Goal: Book appointment/travel/reservation

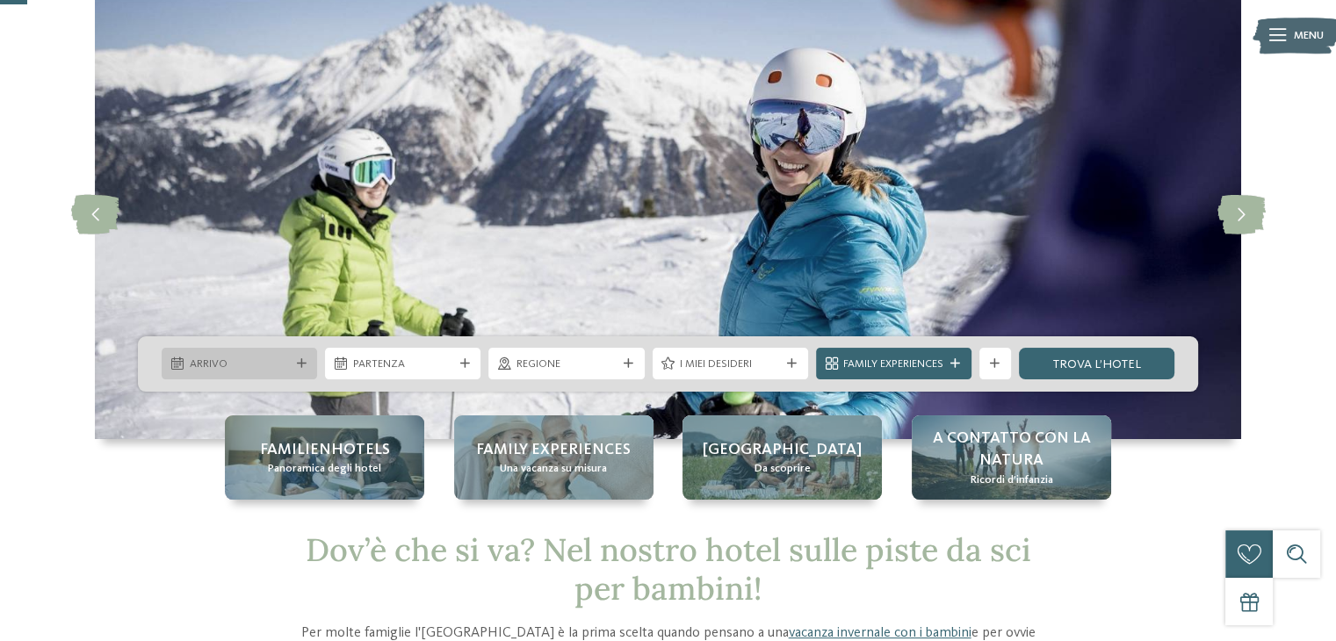
click at [249, 358] on span "Arrivo" at bounding box center [240, 365] width 100 height 16
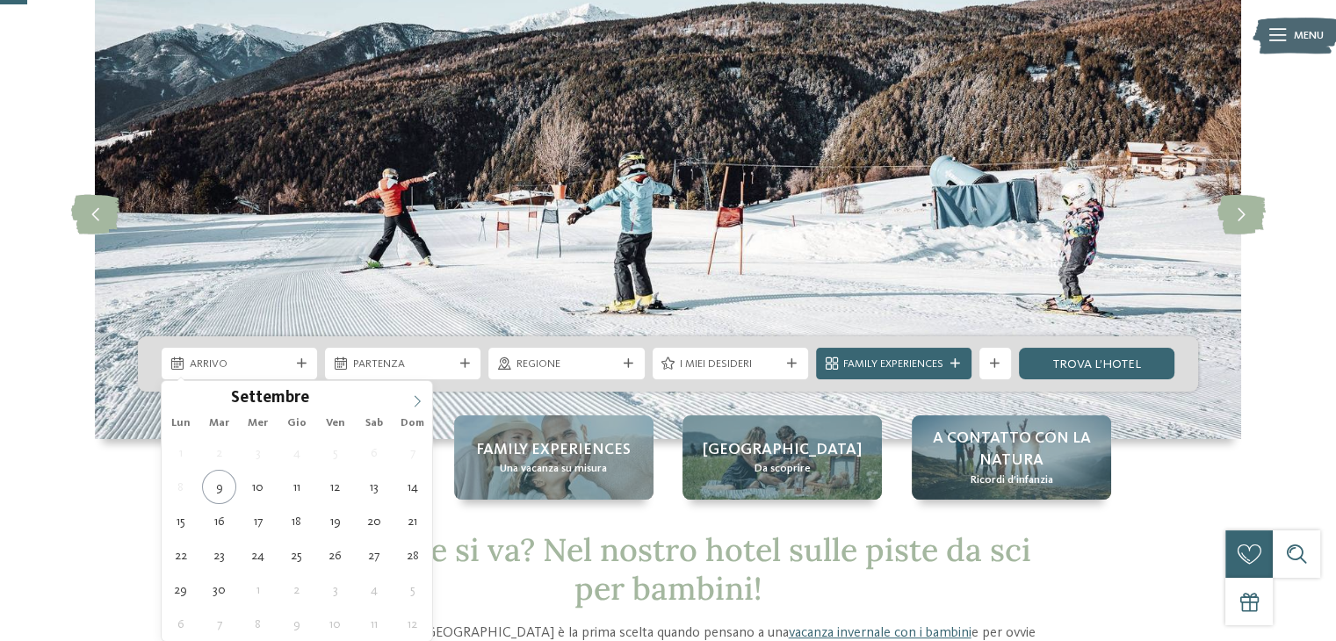
click at [422, 400] on icon at bounding box center [417, 401] width 12 height 12
type input "****"
click at [422, 400] on icon at bounding box center [417, 401] width 12 height 12
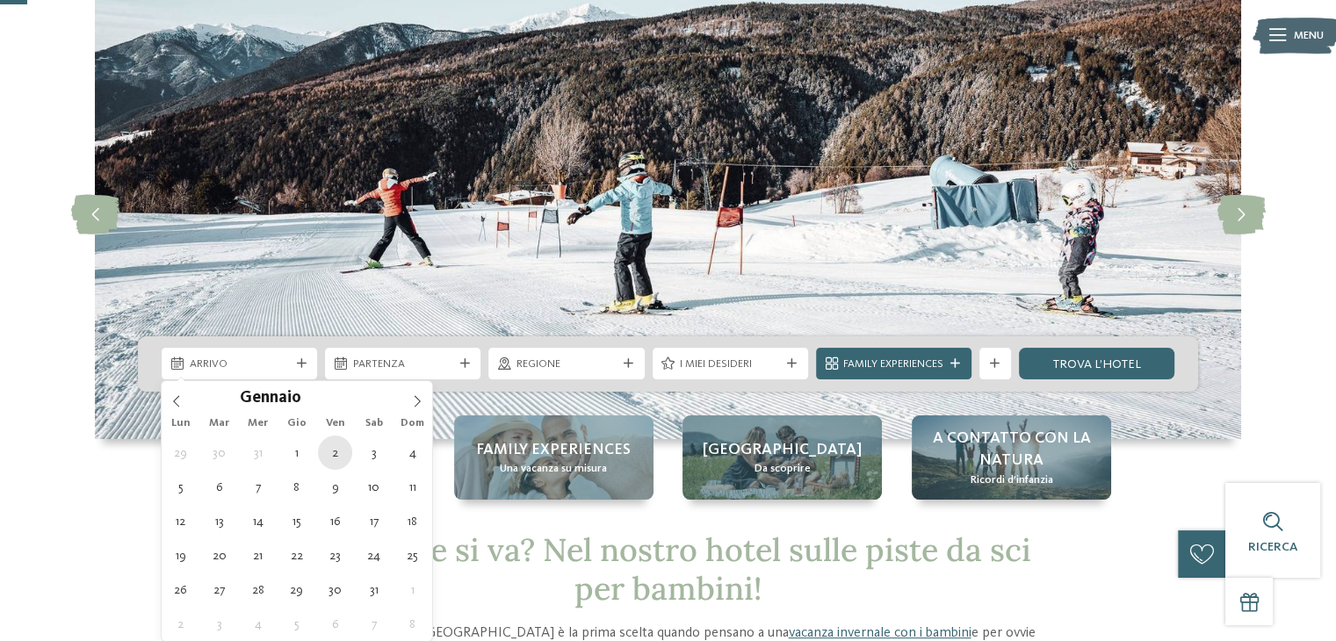
type div "[DATE]"
type input "****"
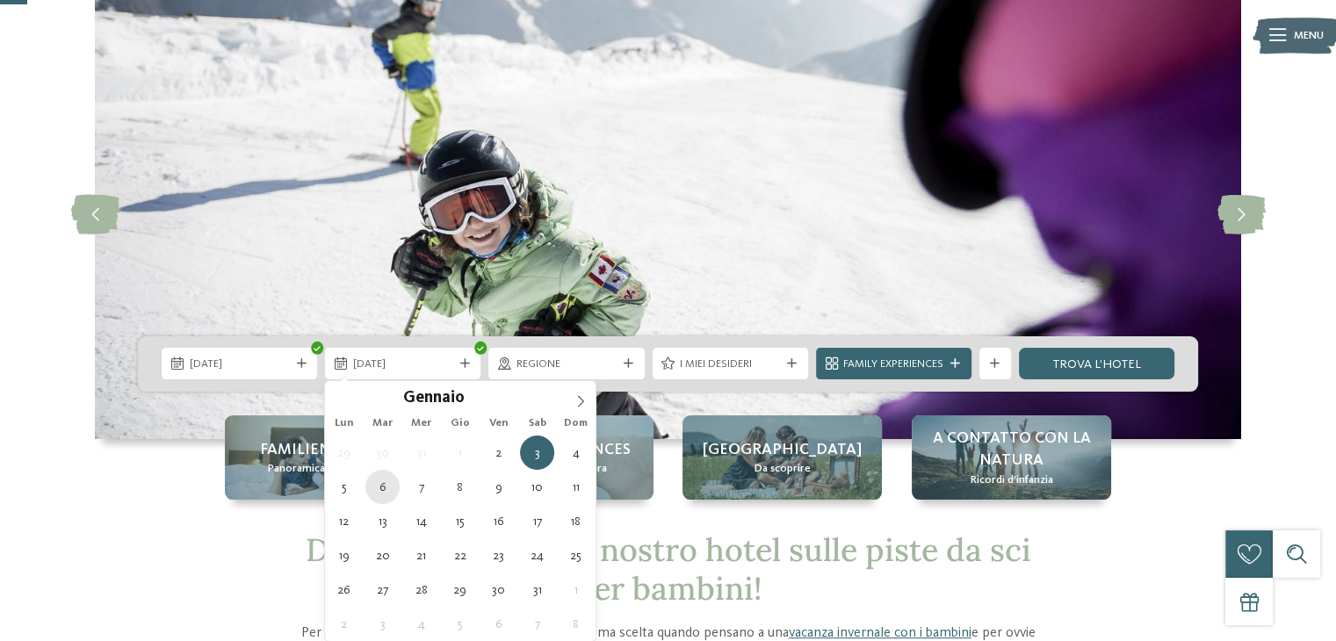
type div "[DATE]"
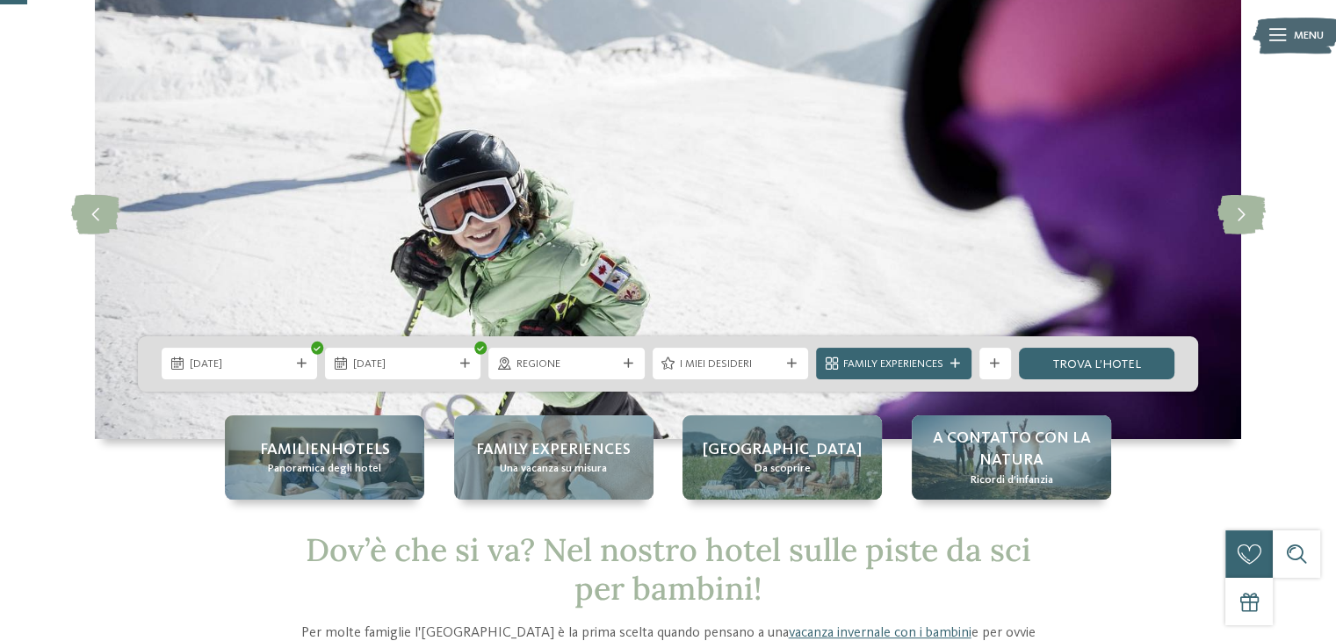
click at [579, 369] on span "Regione" at bounding box center [567, 365] width 100 height 16
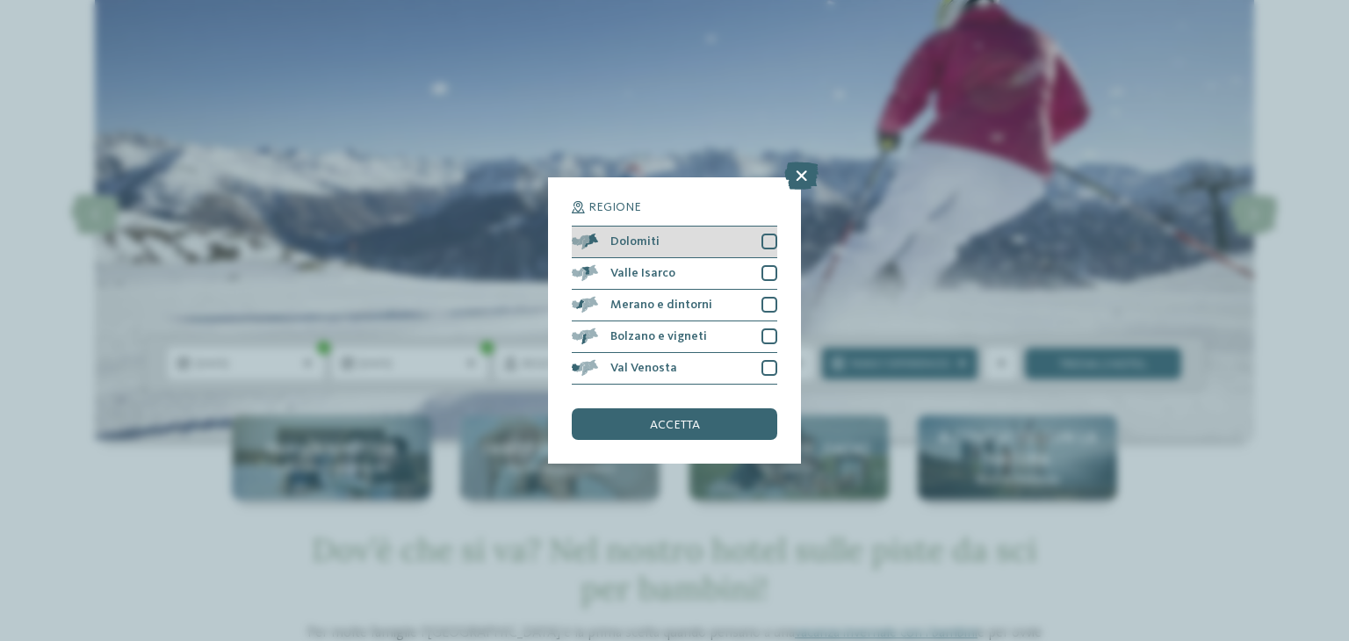
click at [769, 242] on div at bounding box center [770, 242] width 16 height 16
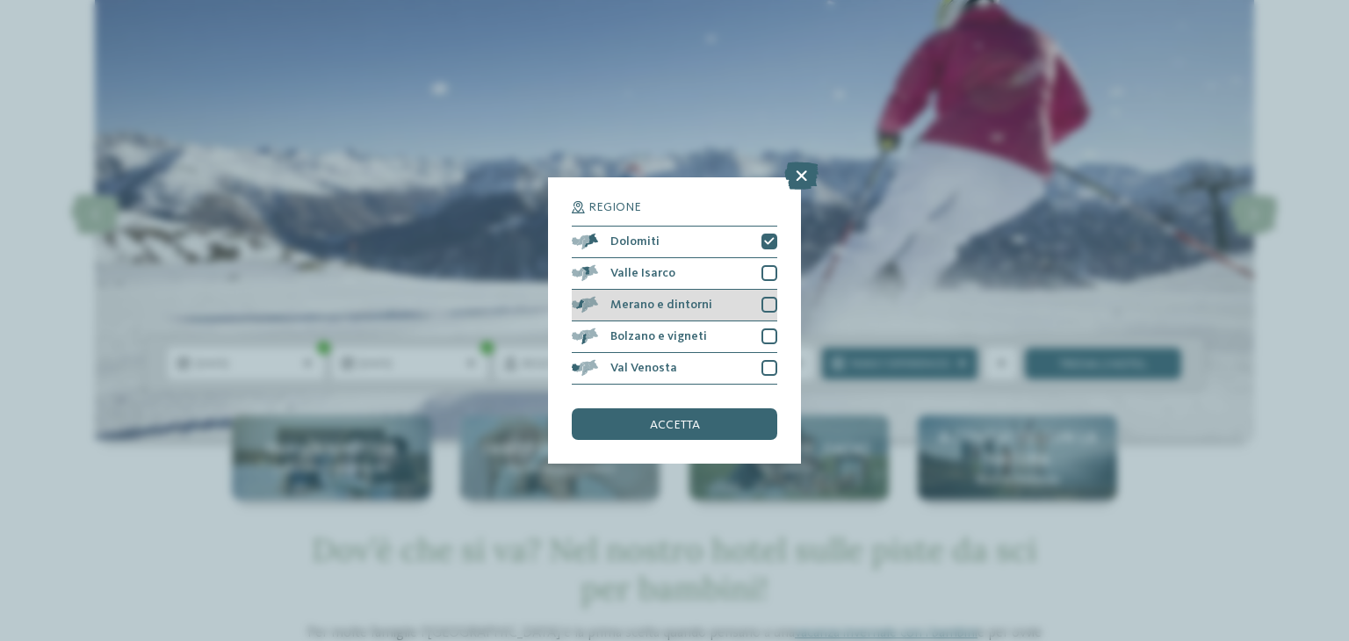
click at [770, 303] on div at bounding box center [770, 305] width 16 height 16
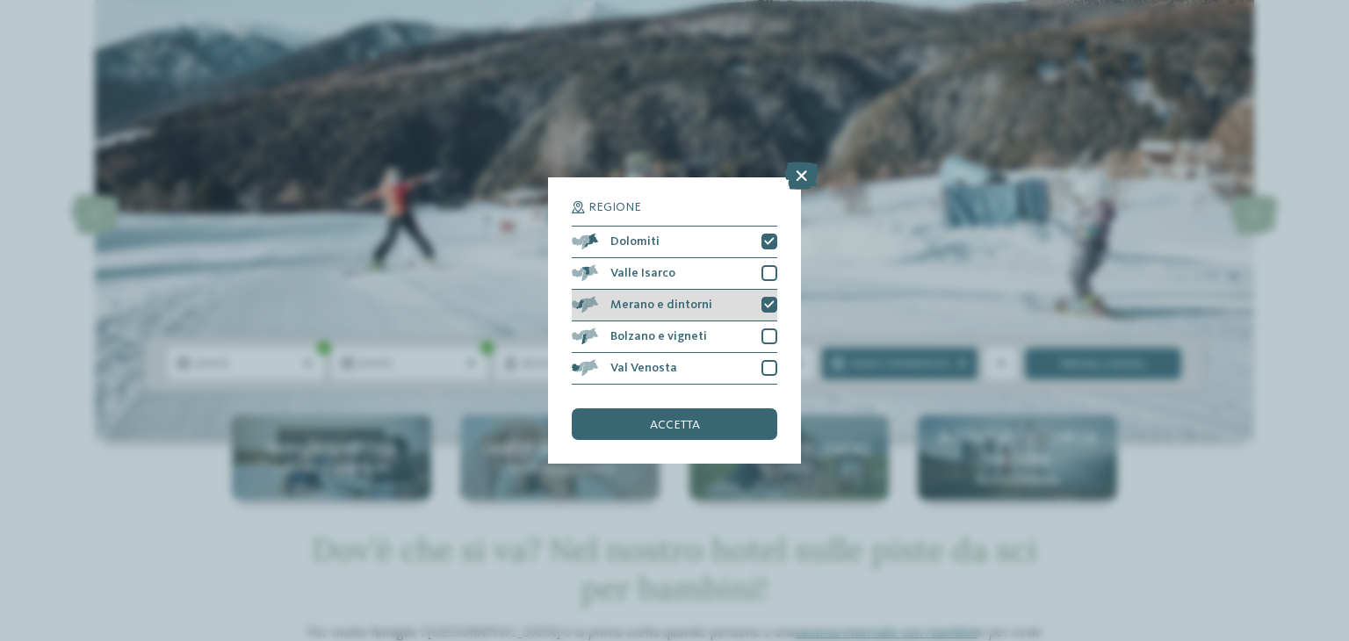
click at [770, 303] on icon at bounding box center [769, 305] width 11 height 10
click at [770, 303] on div at bounding box center [770, 305] width 16 height 16
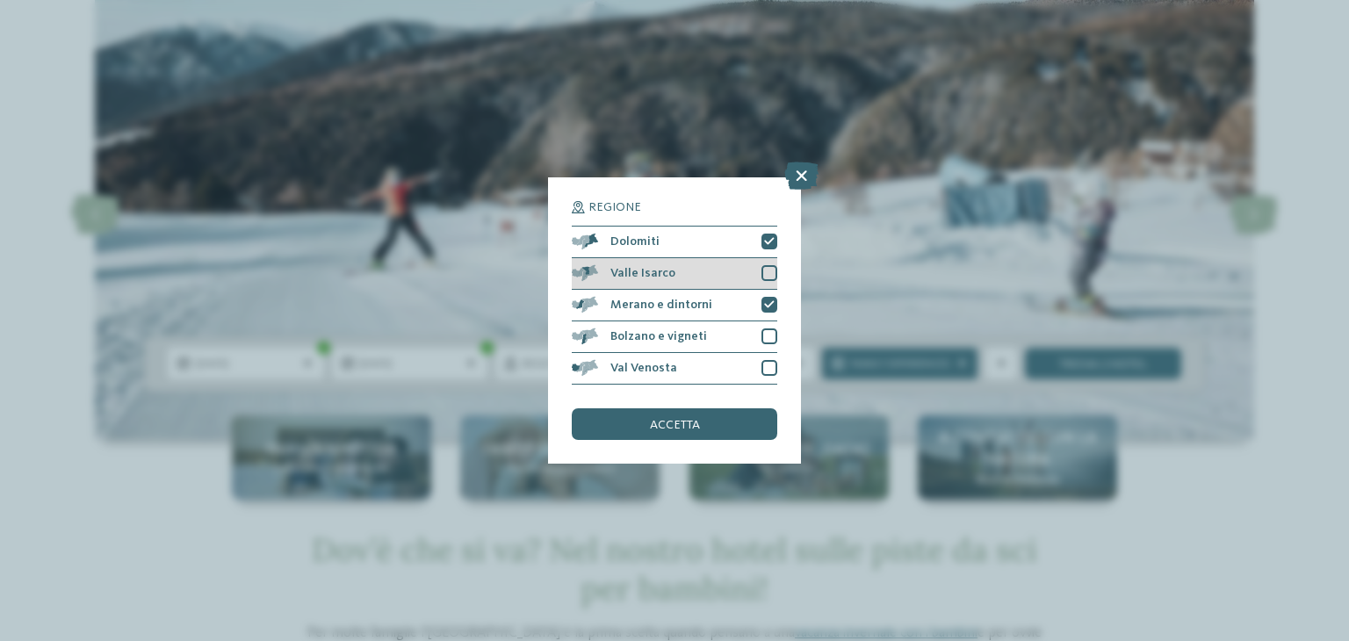
click at [766, 275] on div at bounding box center [770, 273] width 16 height 16
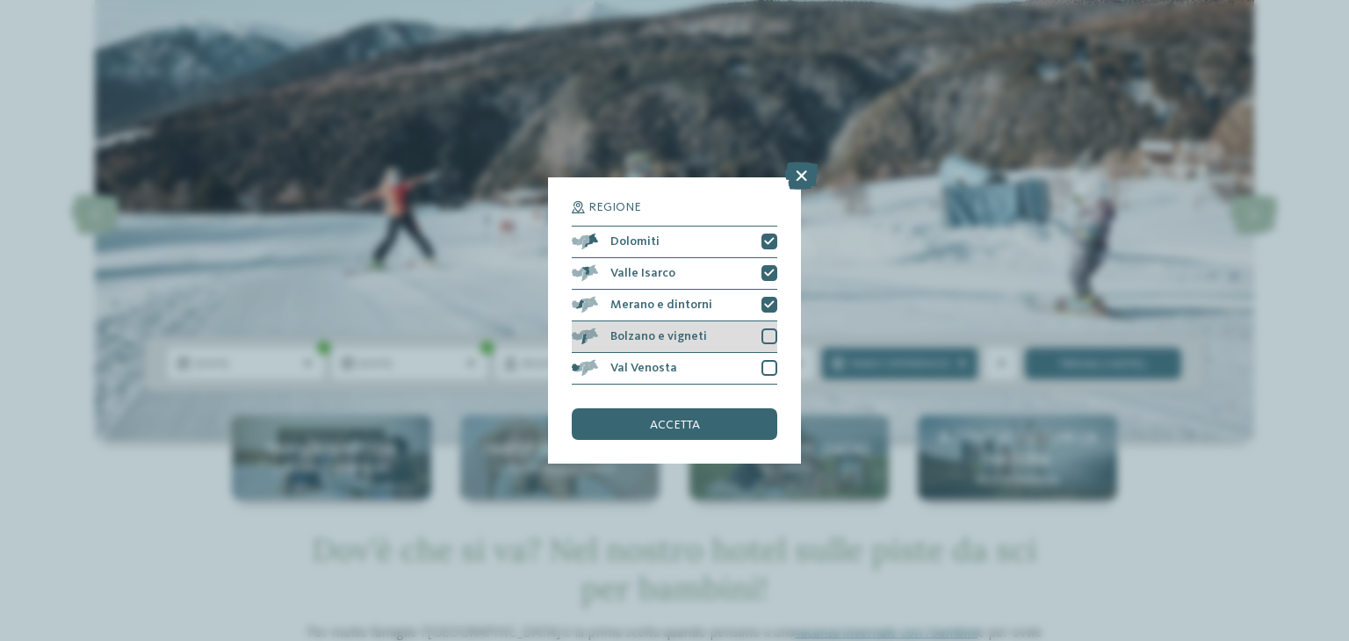
click at [774, 333] on div at bounding box center [770, 337] width 16 height 16
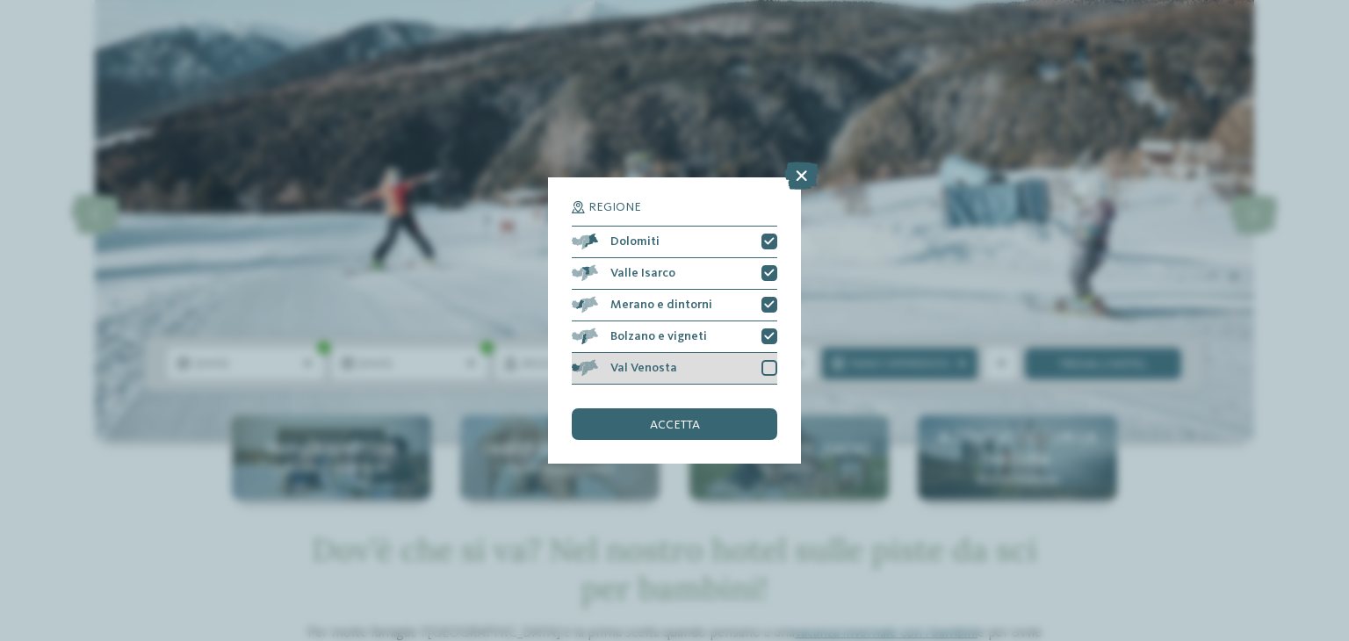
click at [771, 365] on div at bounding box center [770, 368] width 16 height 16
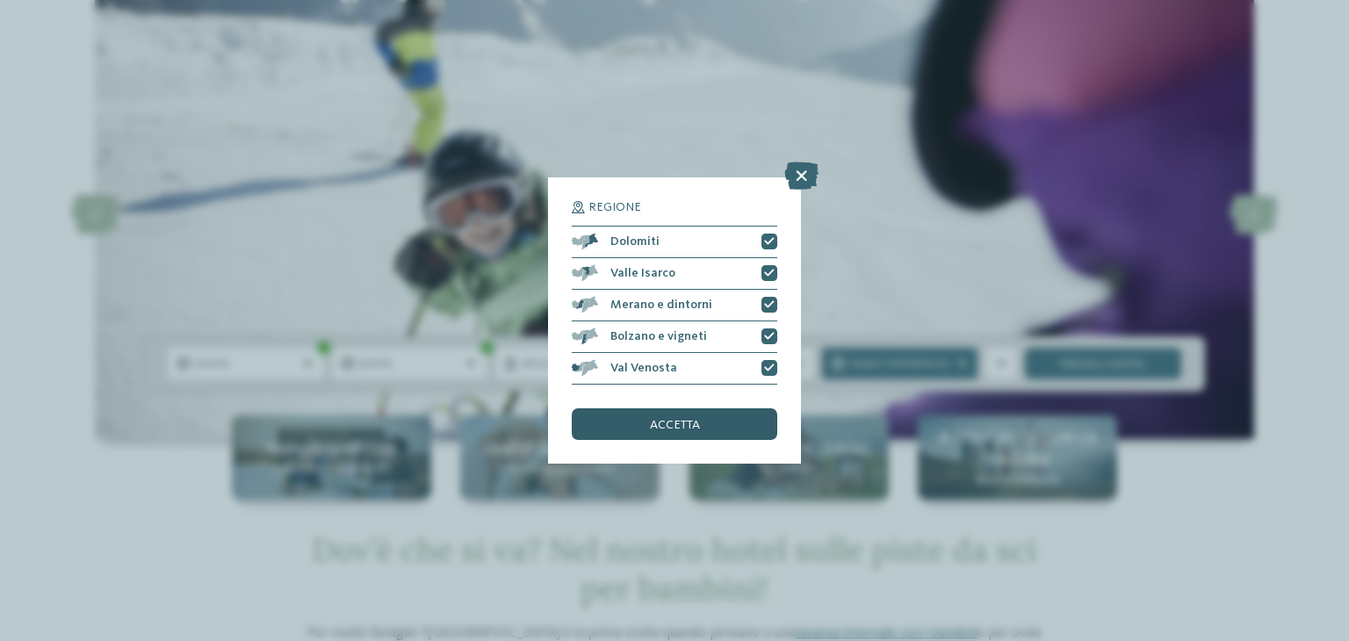
click at [683, 428] on span "accetta" at bounding box center [675, 425] width 50 height 12
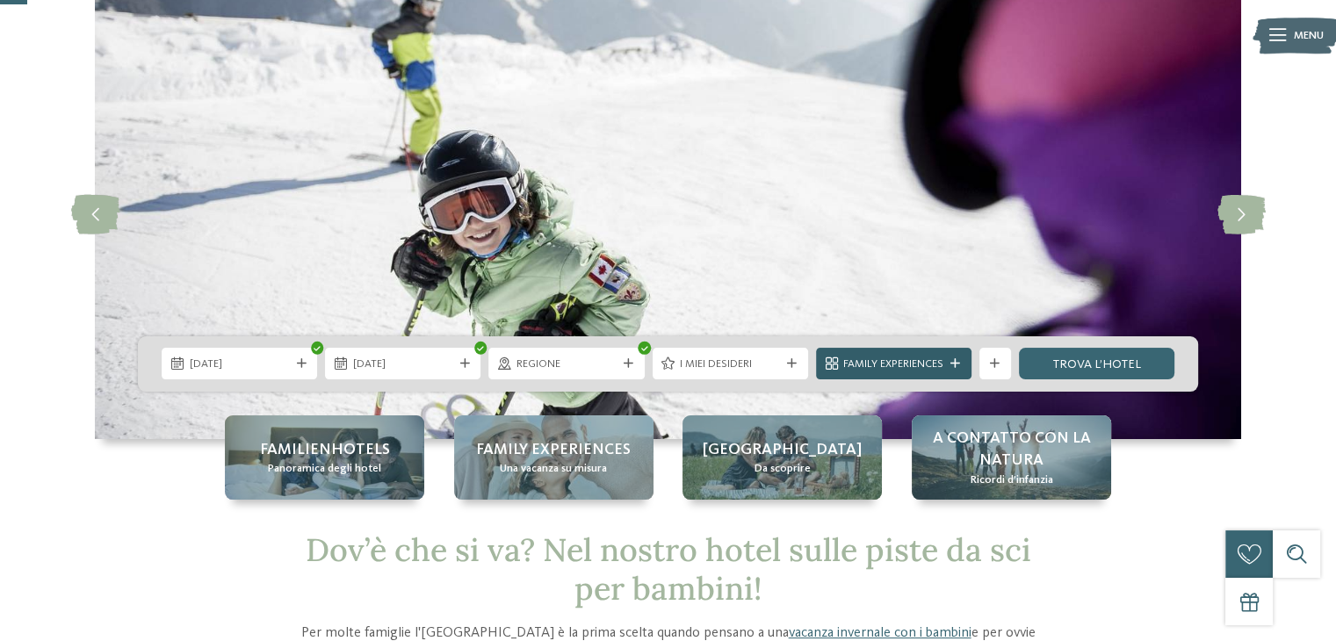
drag, startPoint x: 1071, startPoint y: 368, endPoint x: 931, endPoint y: 370, distance: 139.7
click at [1071, 368] on link "trova l’hotel" at bounding box center [1096, 364] width 155 height 32
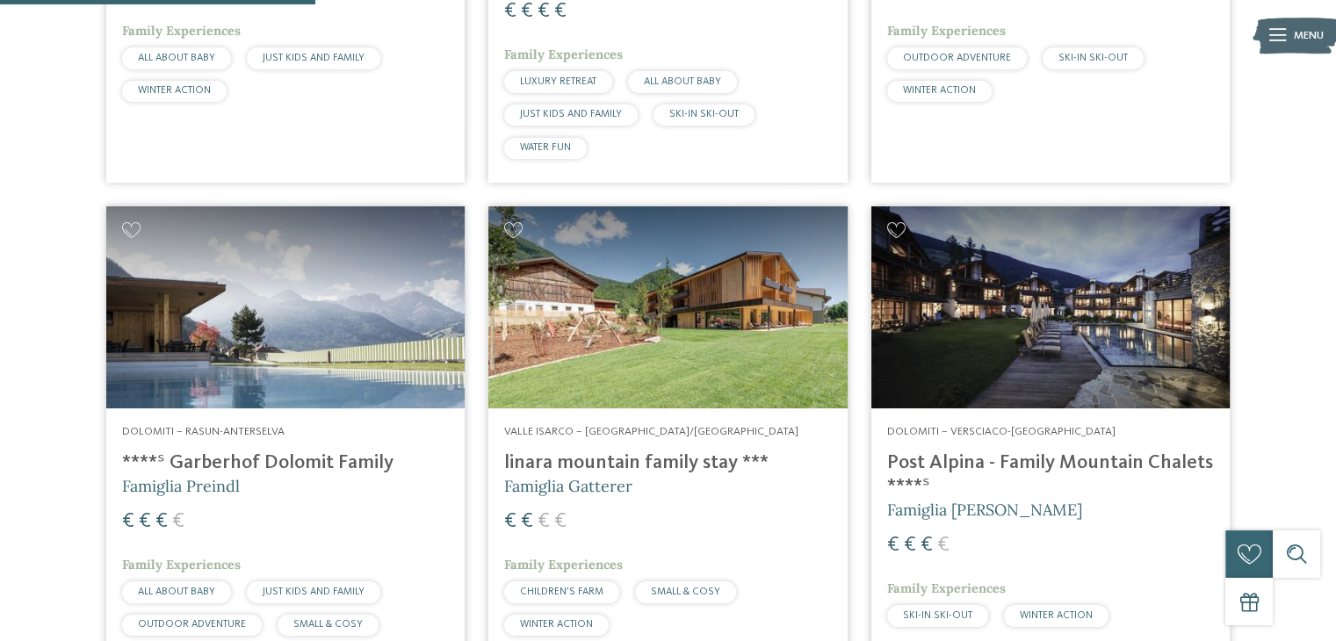
scroll to position [948, 0]
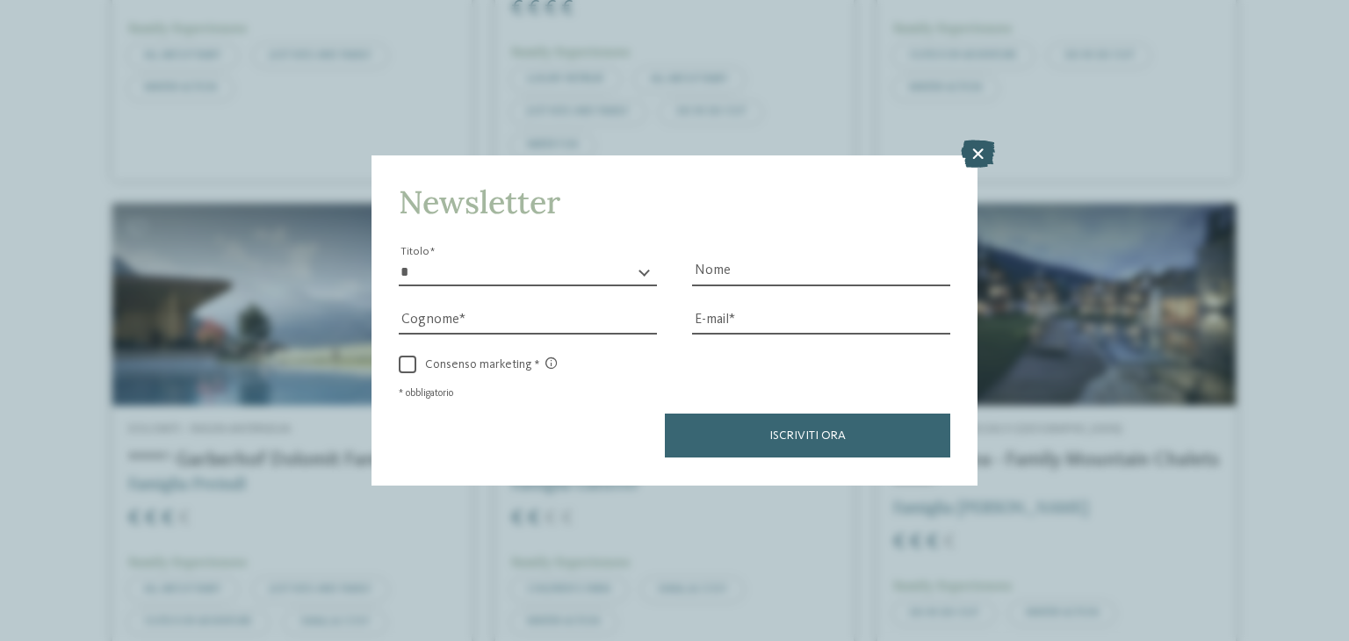
click at [979, 155] on icon at bounding box center [978, 155] width 34 height 28
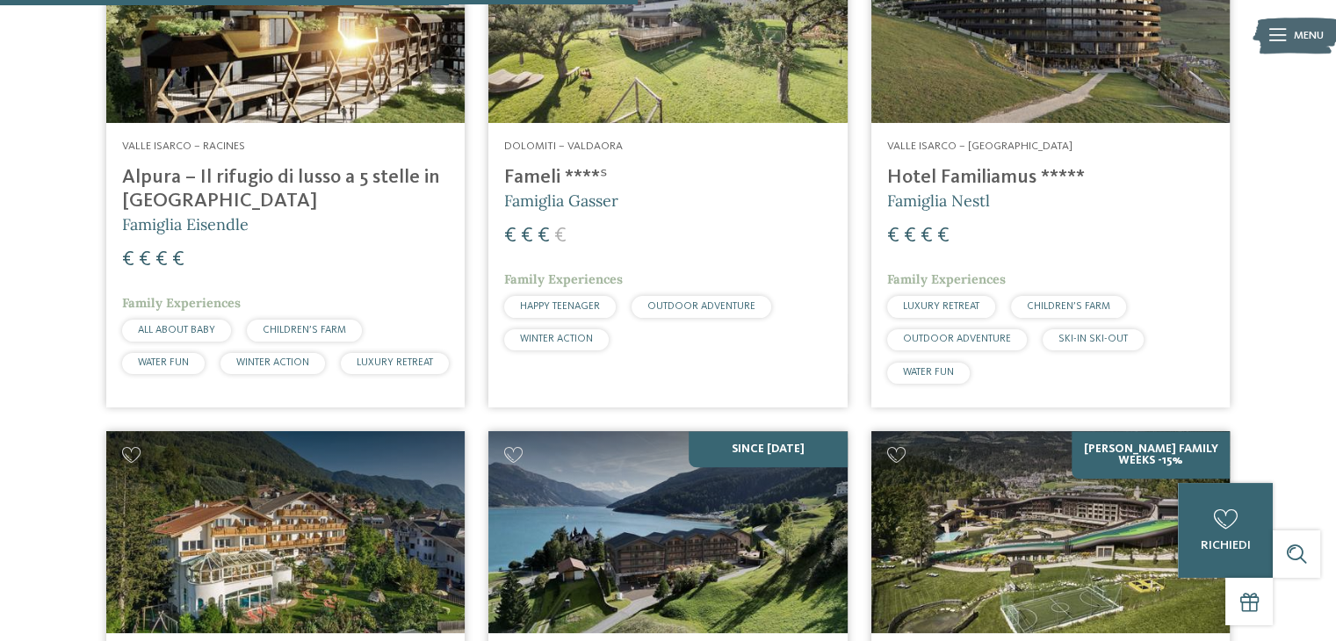
scroll to position [1914, 0]
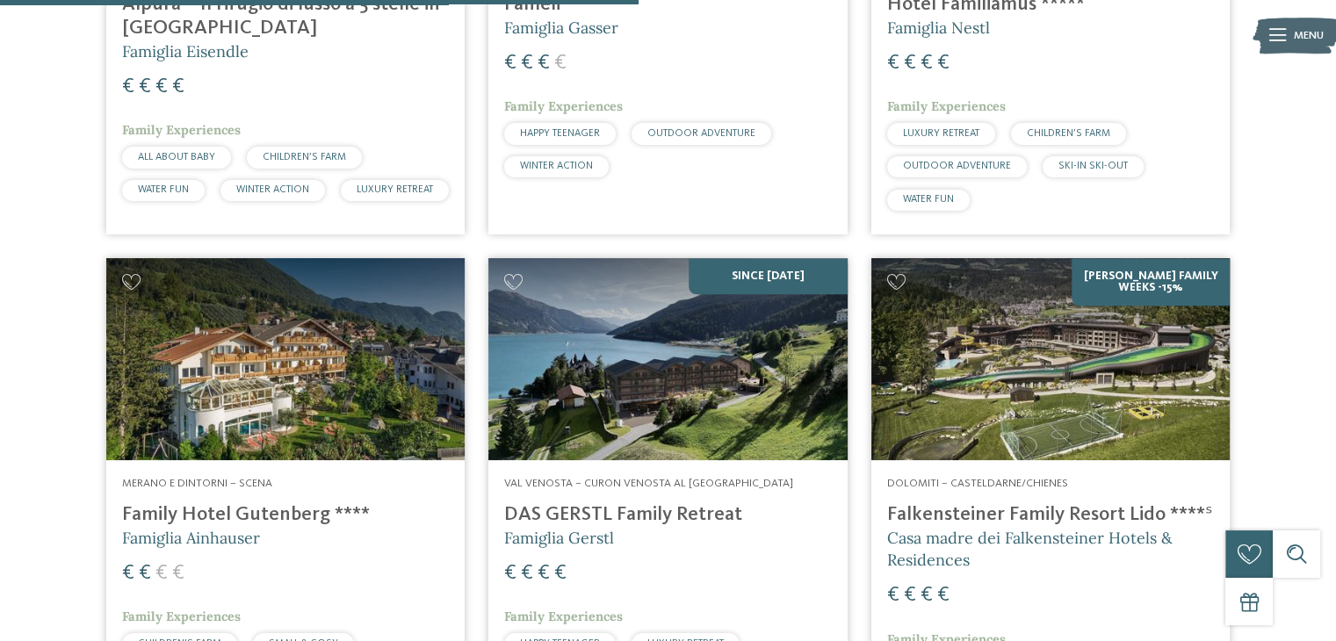
click at [630, 527] on h4 "DAS GERSTL Family Retreat" at bounding box center [667, 515] width 327 height 24
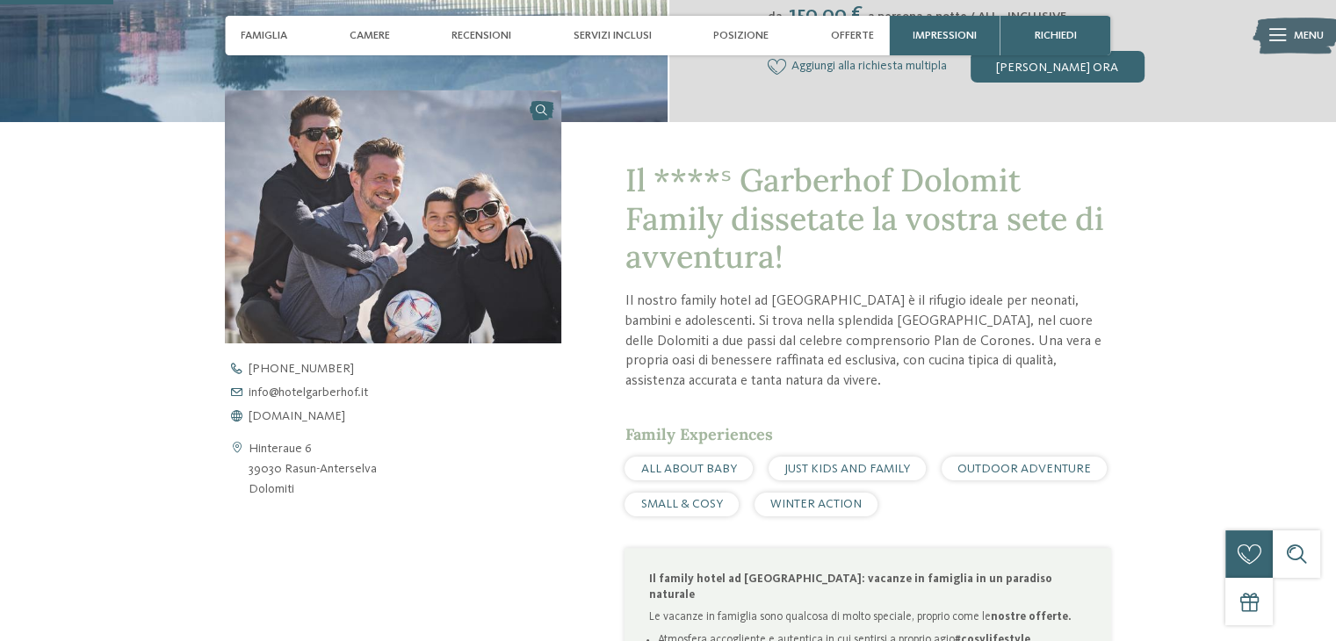
scroll to position [527, 0]
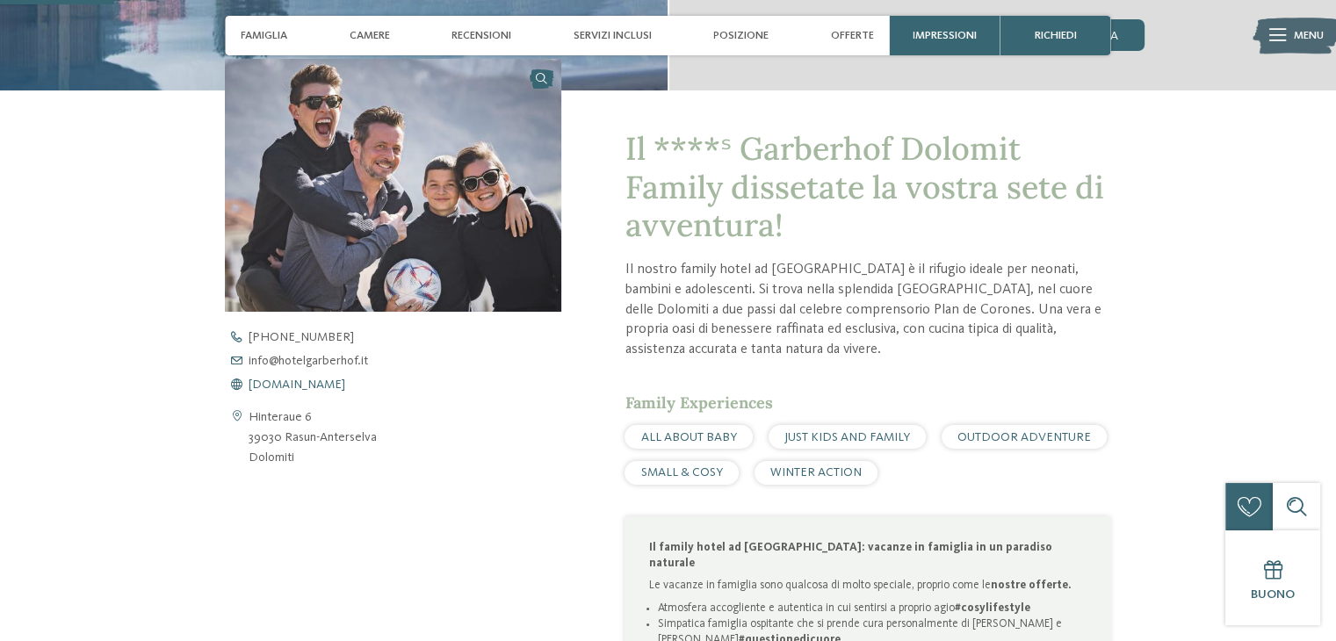
click at [345, 387] on span "www.hotelgarberhof.it" at bounding box center [297, 385] width 97 height 12
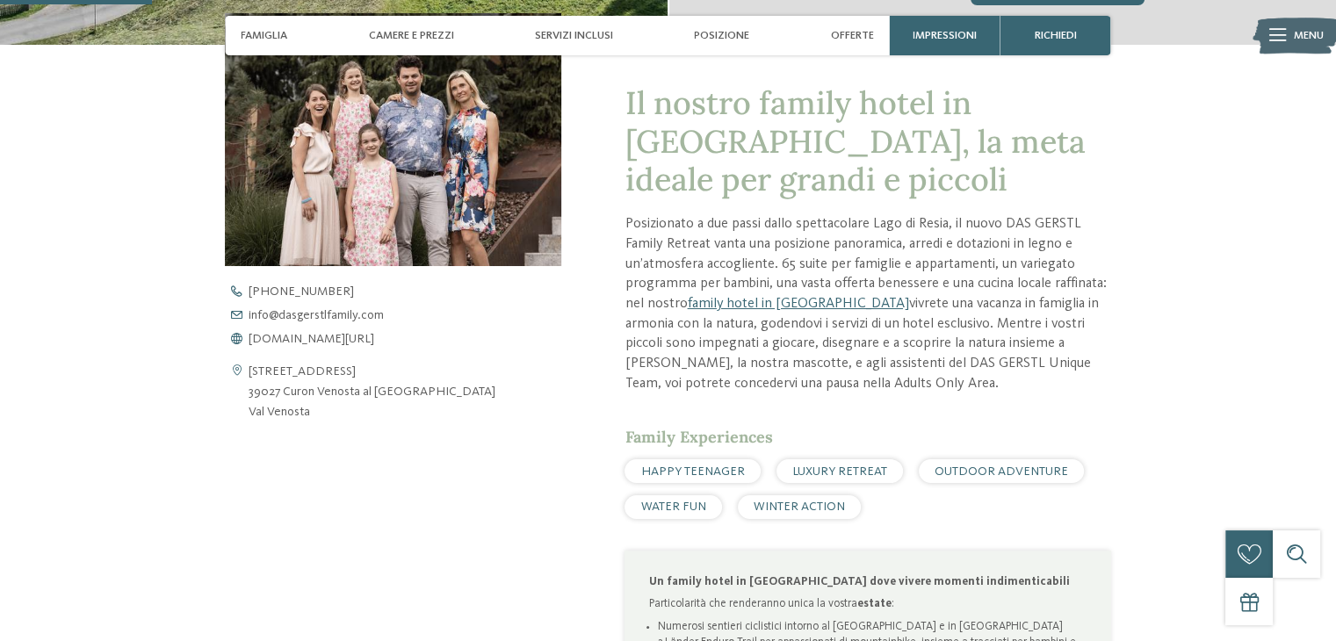
scroll to position [615, 0]
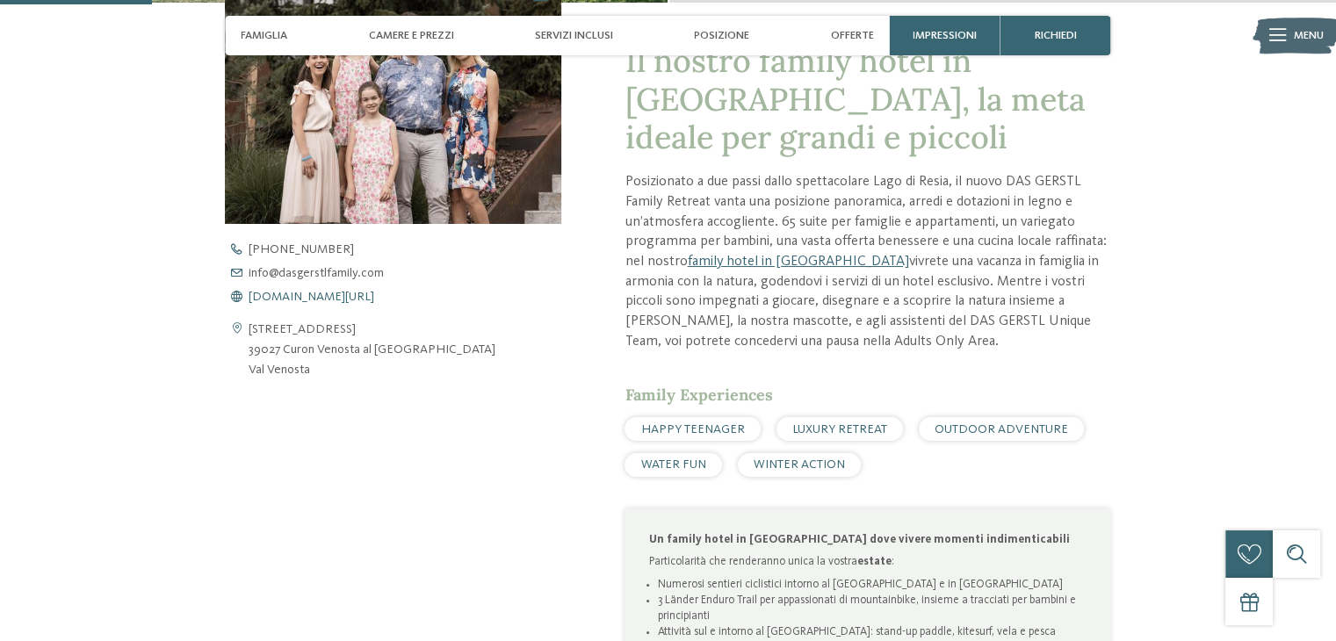
click at [322, 296] on span "www.dasgerstlfamily.com/it" at bounding box center [312, 297] width 126 height 12
